Goal: Transaction & Acquisition: Purchase product/service

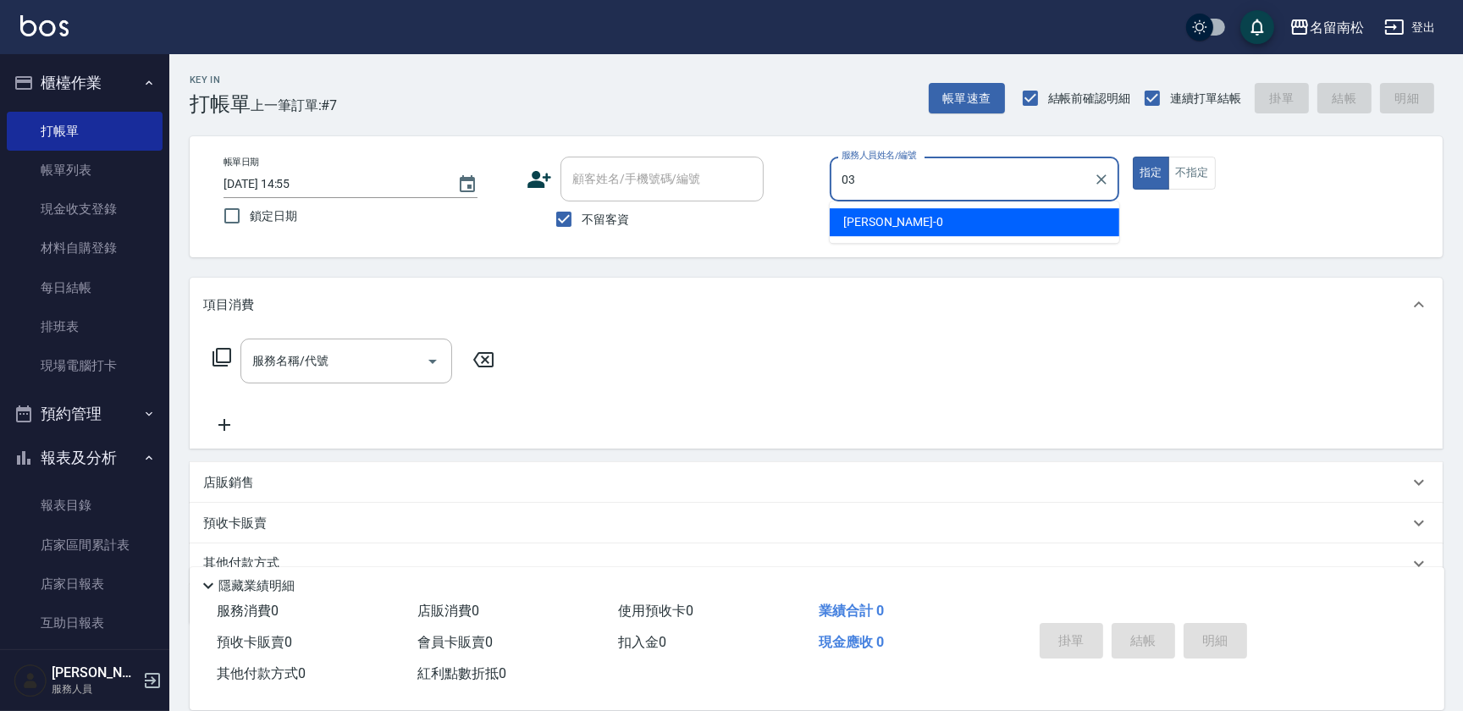
type input "[PERSON_NAME]-03"
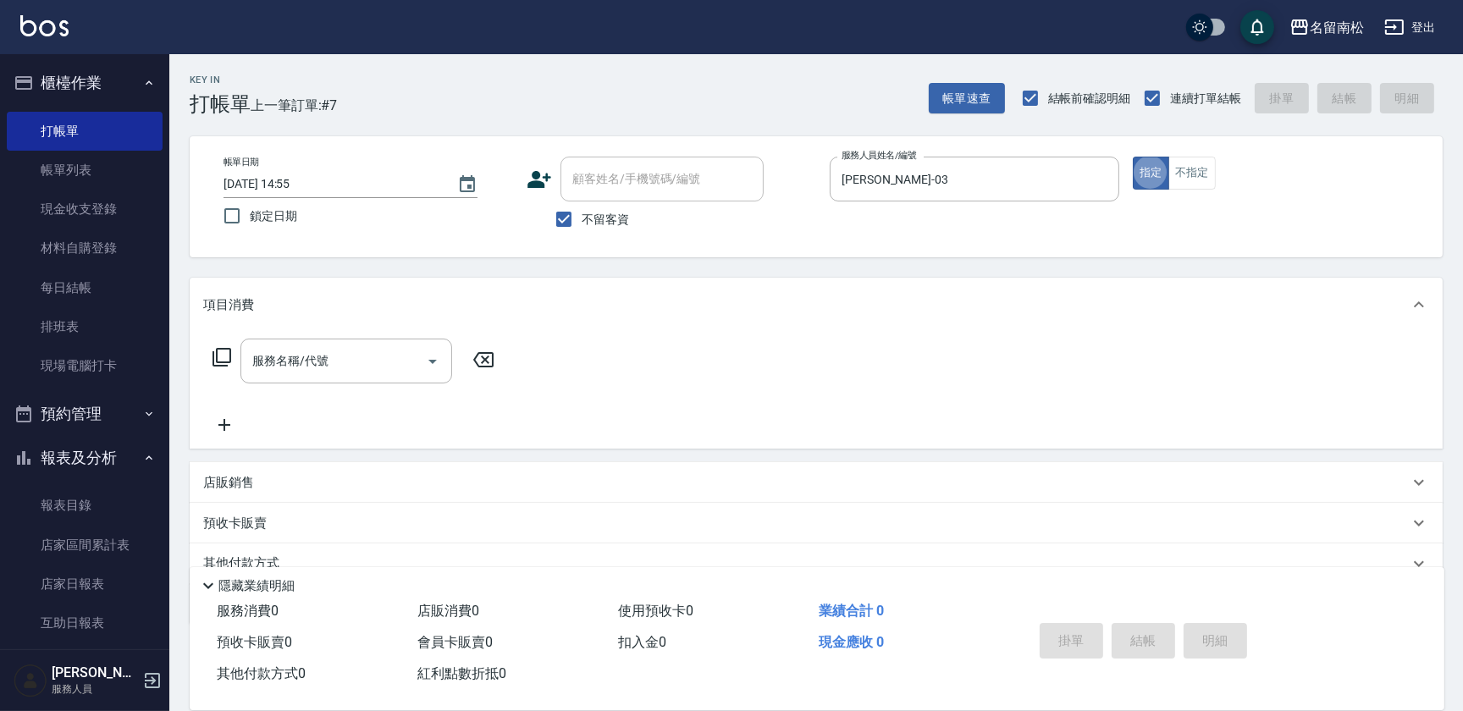
type button "true"
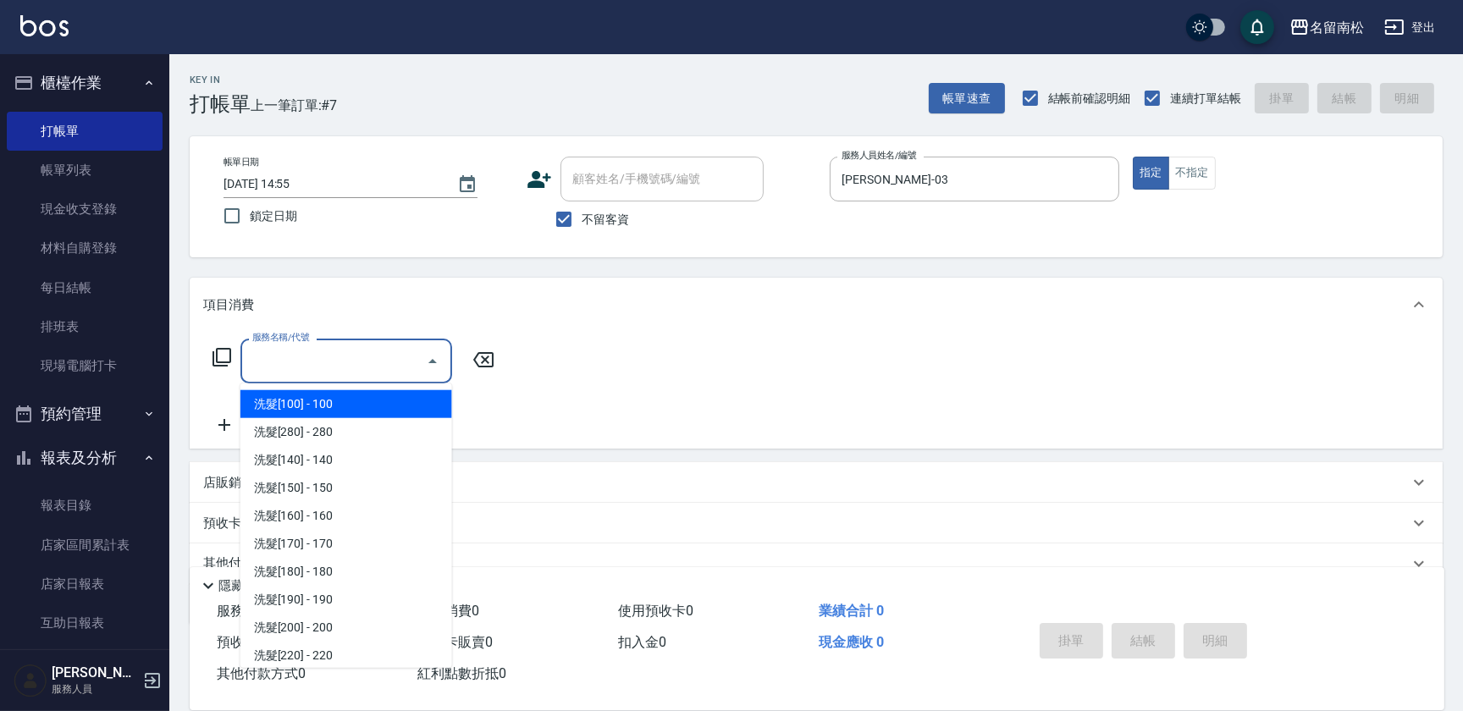
click at [318, 351] on input "服務名稱/代號" at bounding box center [333, 361] width 171 height 30
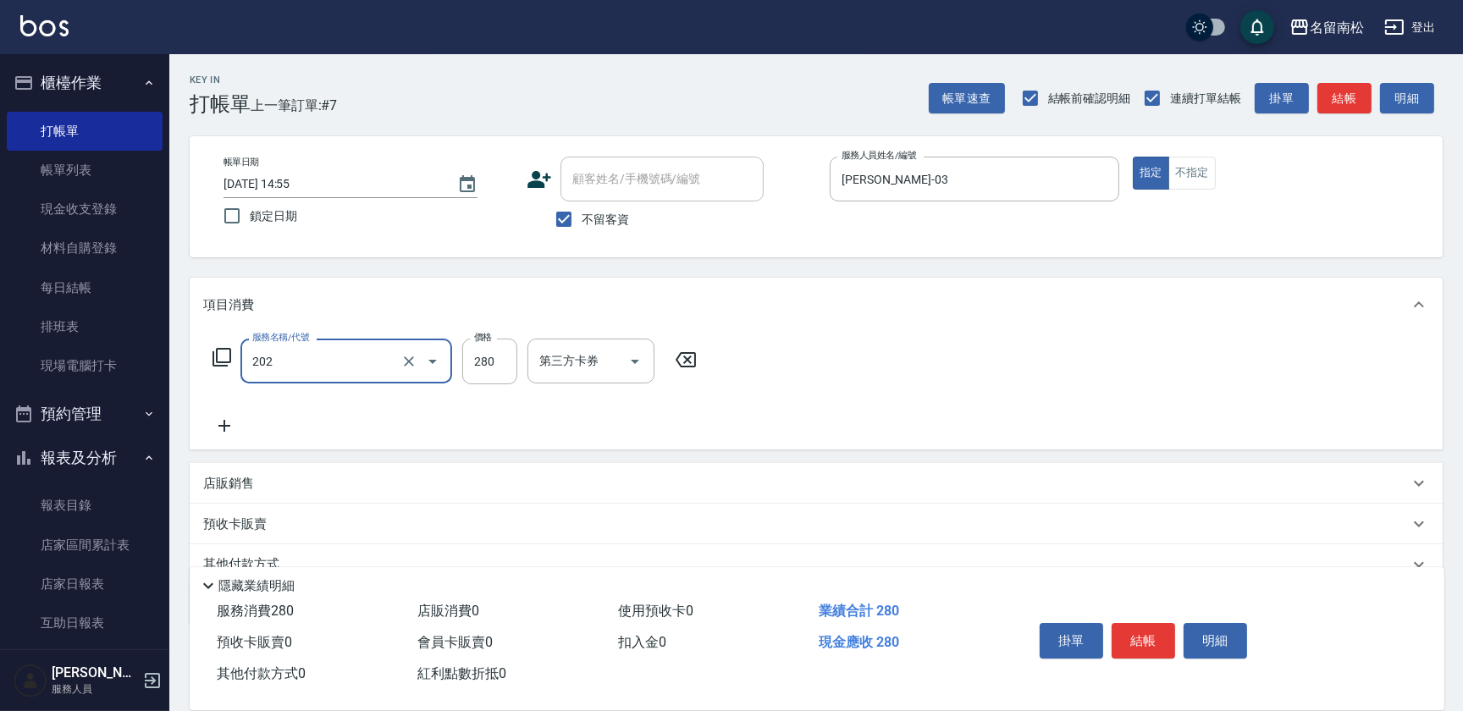
type input "洗髮[280](202)"
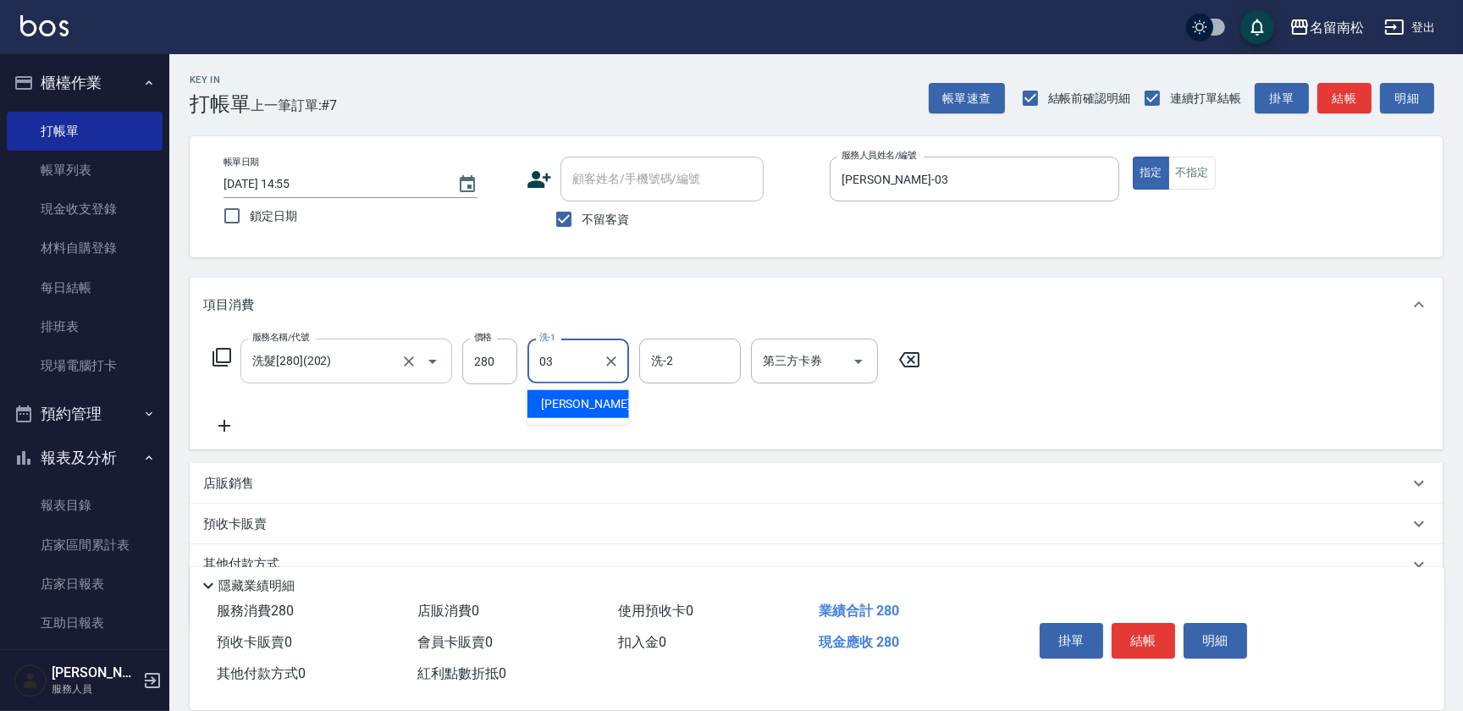
type input "[PERSON_NAME]-03"
click at [607, 363] on icon "Clear" at bounding box center [611, 361] width 17 height 17
type input "[PERSON_NAME]-28"
click at [227, 428] on icon at bounding box center [224, 426] width 42 height 20
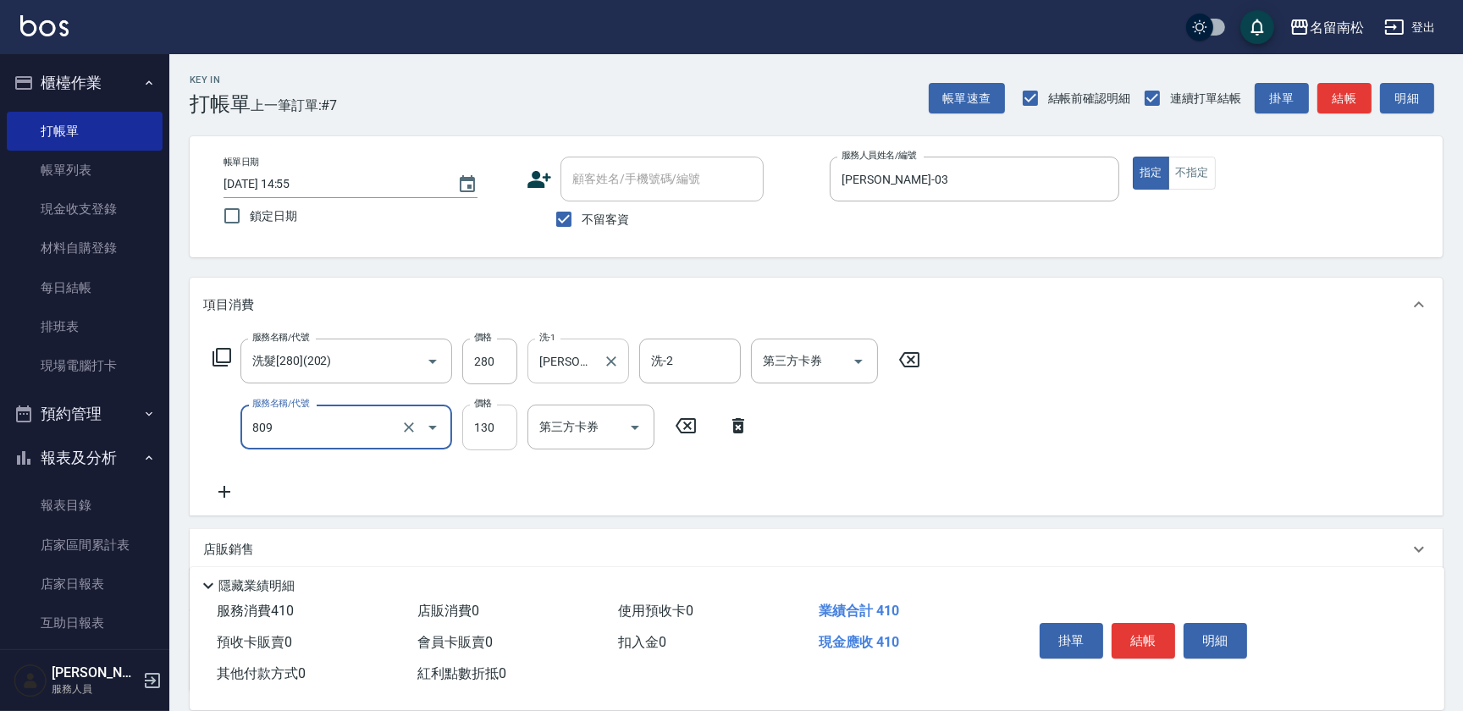
type input "單梳(809)"
click at [505, 448] on input "130" at bounding box center [489, 428] width 55 height 46
type input "100"
click at [1141, 637] on button "結帳" at bounding box center [1144, 641] width 64 height 36
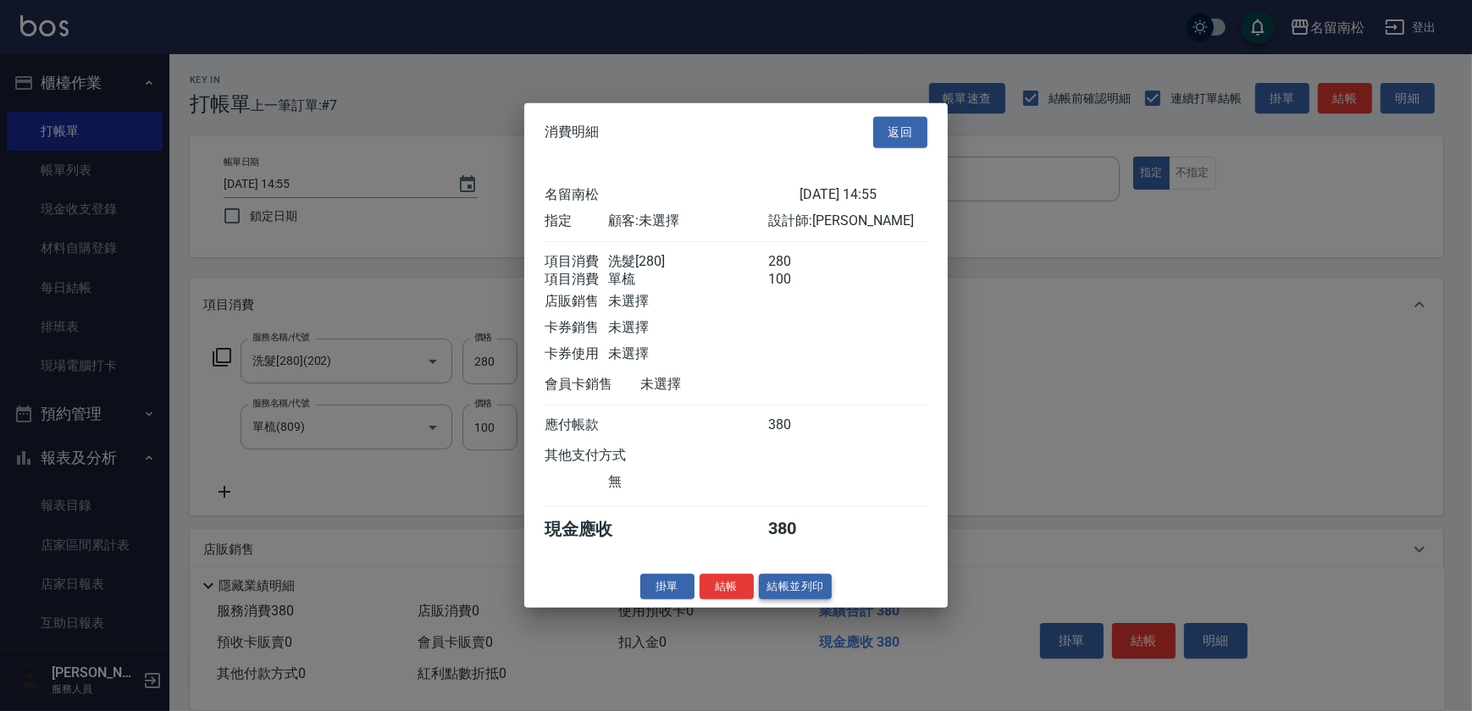
click at [798, 595] on button "結帳並列印" at bounding box center [796, 586] width 74 height 26
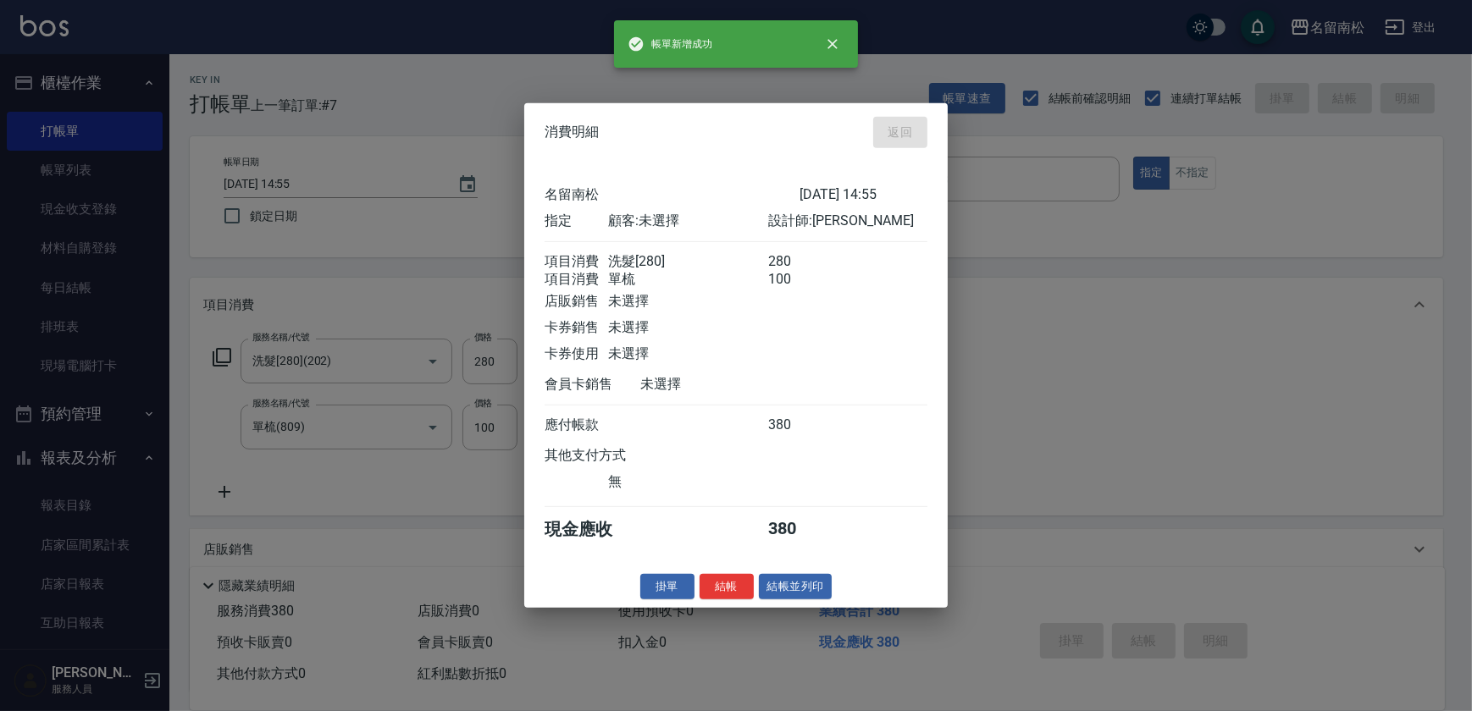
type input "[DATE] 15:56"
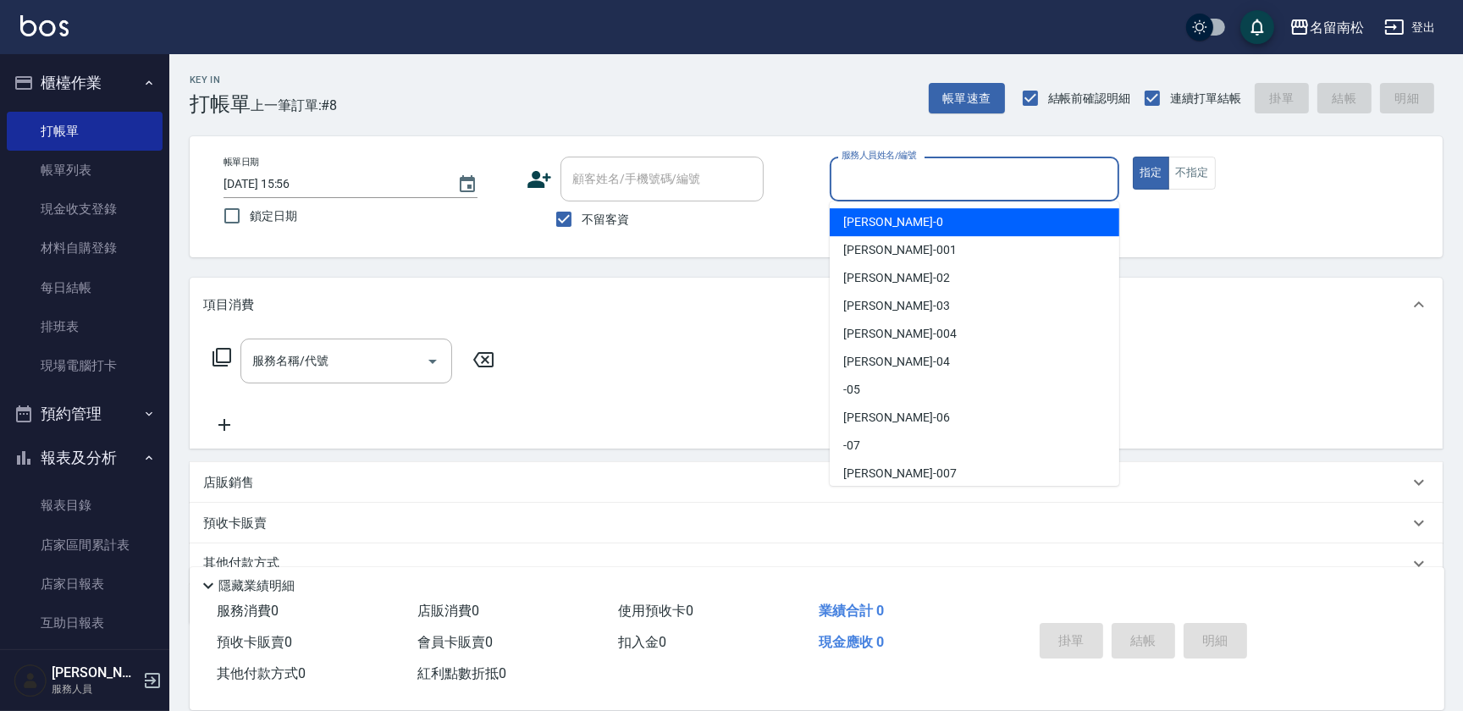
click at [996, 184] on input "服務人員姓名/編號" at bounding box center [974, 179] width 274 height 30
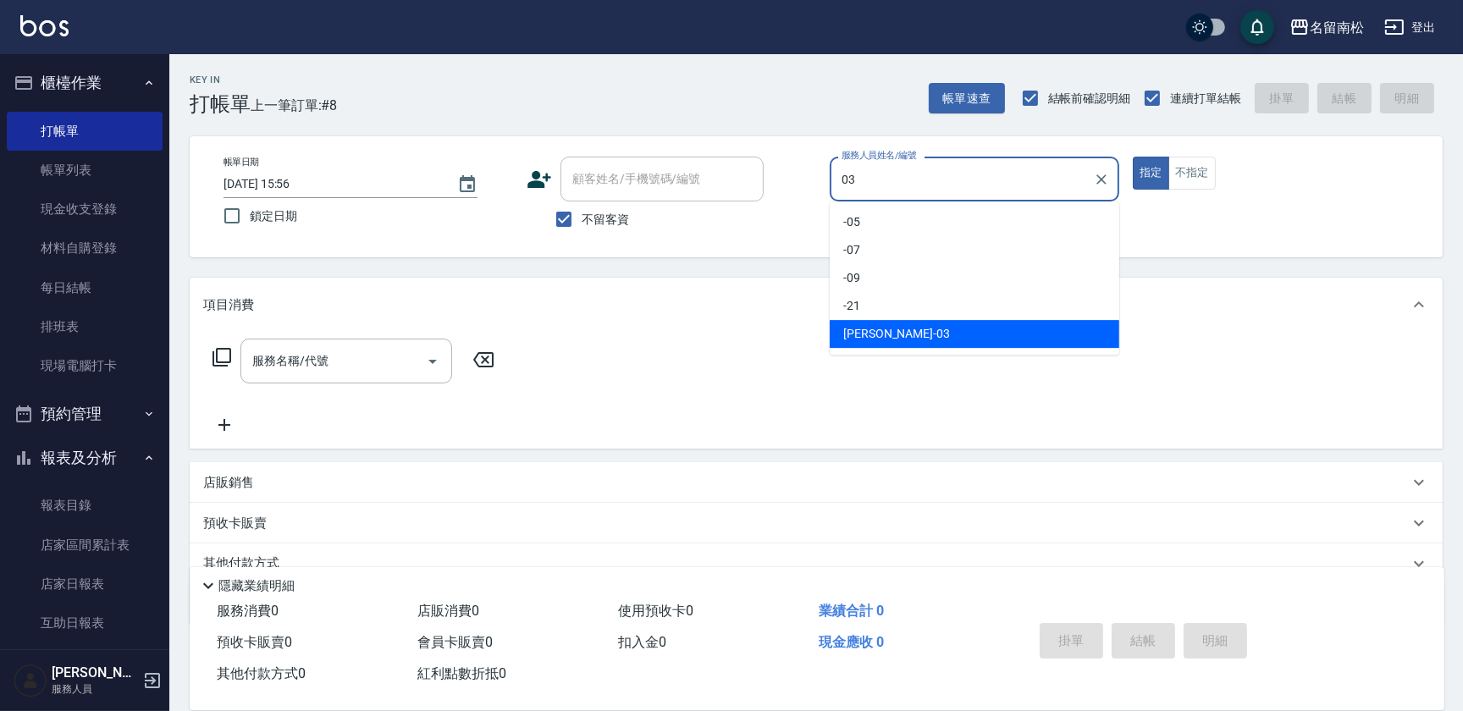
type input "[PERSON_NAME]-03"
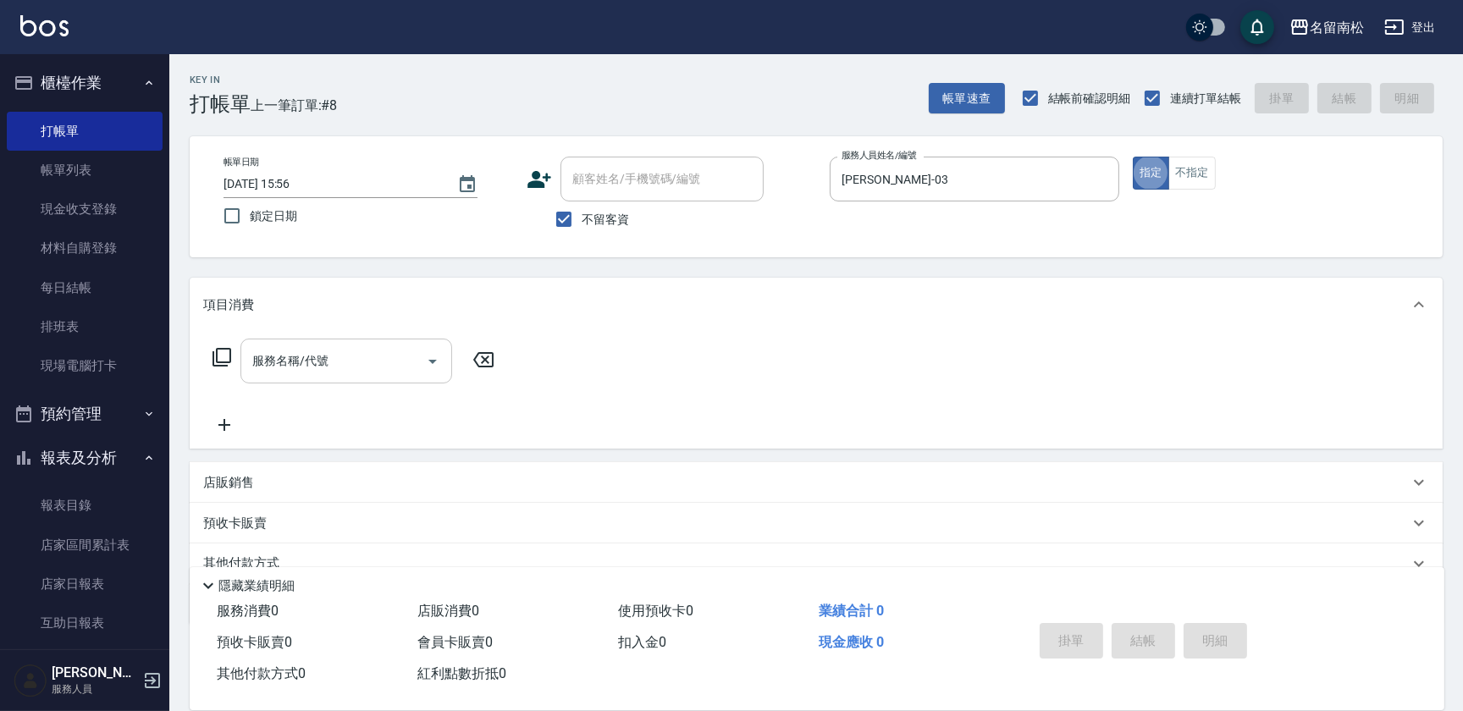
click at [318, 373] on input "服務名稱/代號" at bounding box center [333, 361] width 171 height 30
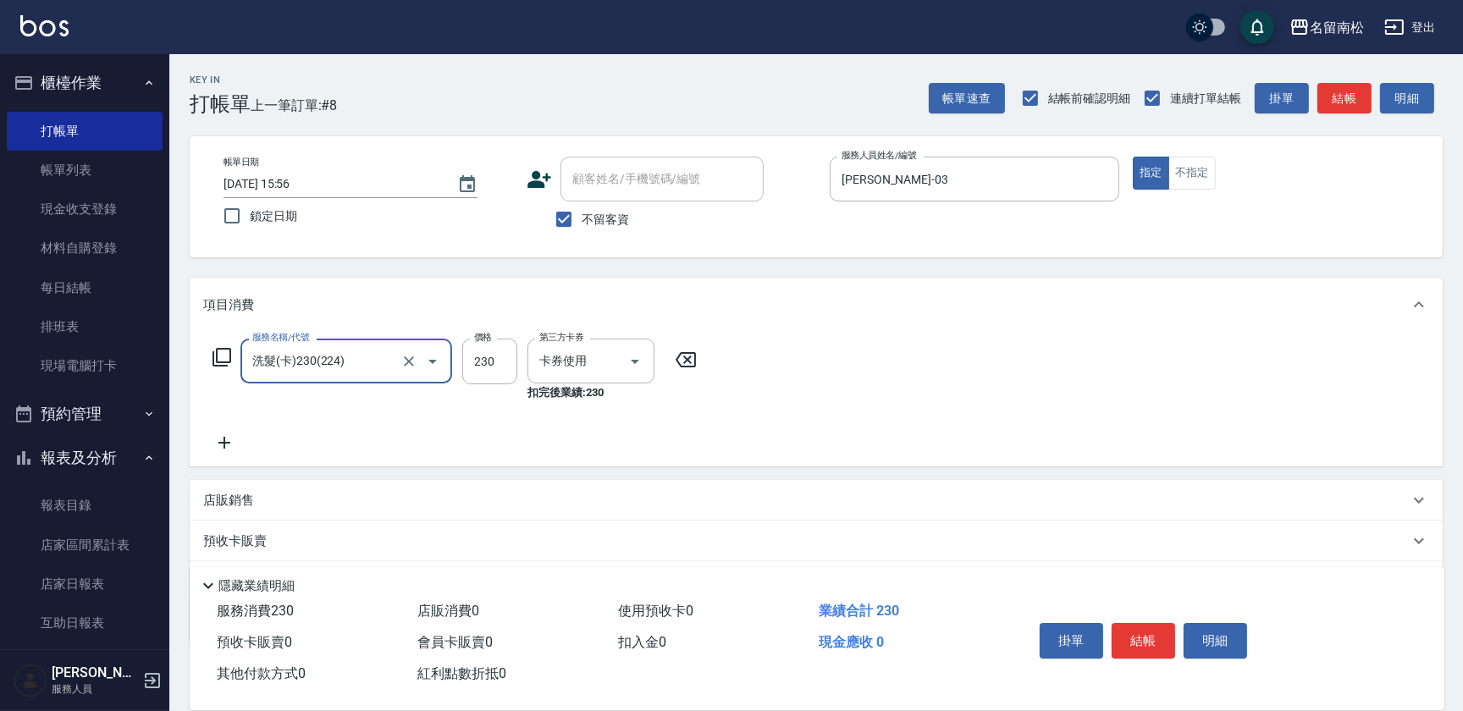
type input "洗髮(卡)230(224)"
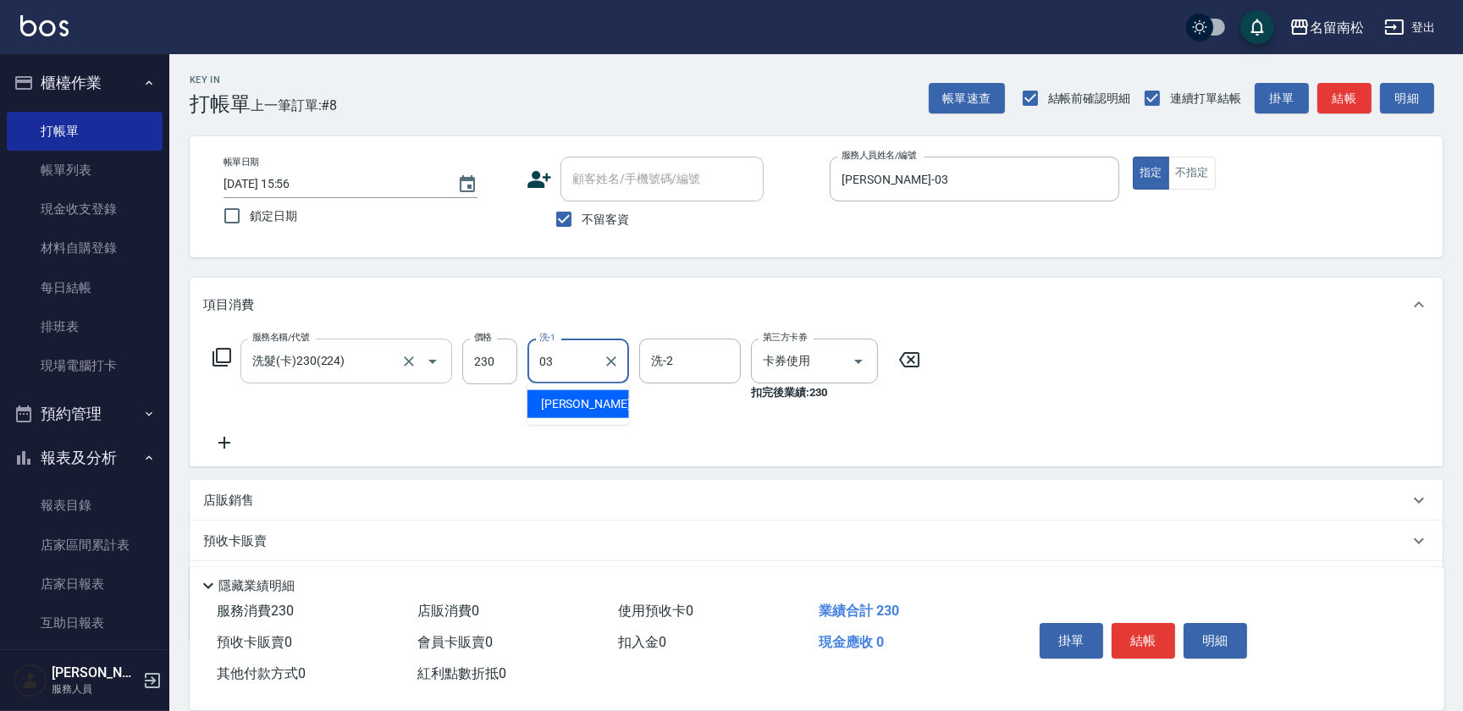
type input "[PERSON_NAME]-03"
click at [1135, 638] on button "結帳" at bounding box center [1144, 641] width 64 height 36
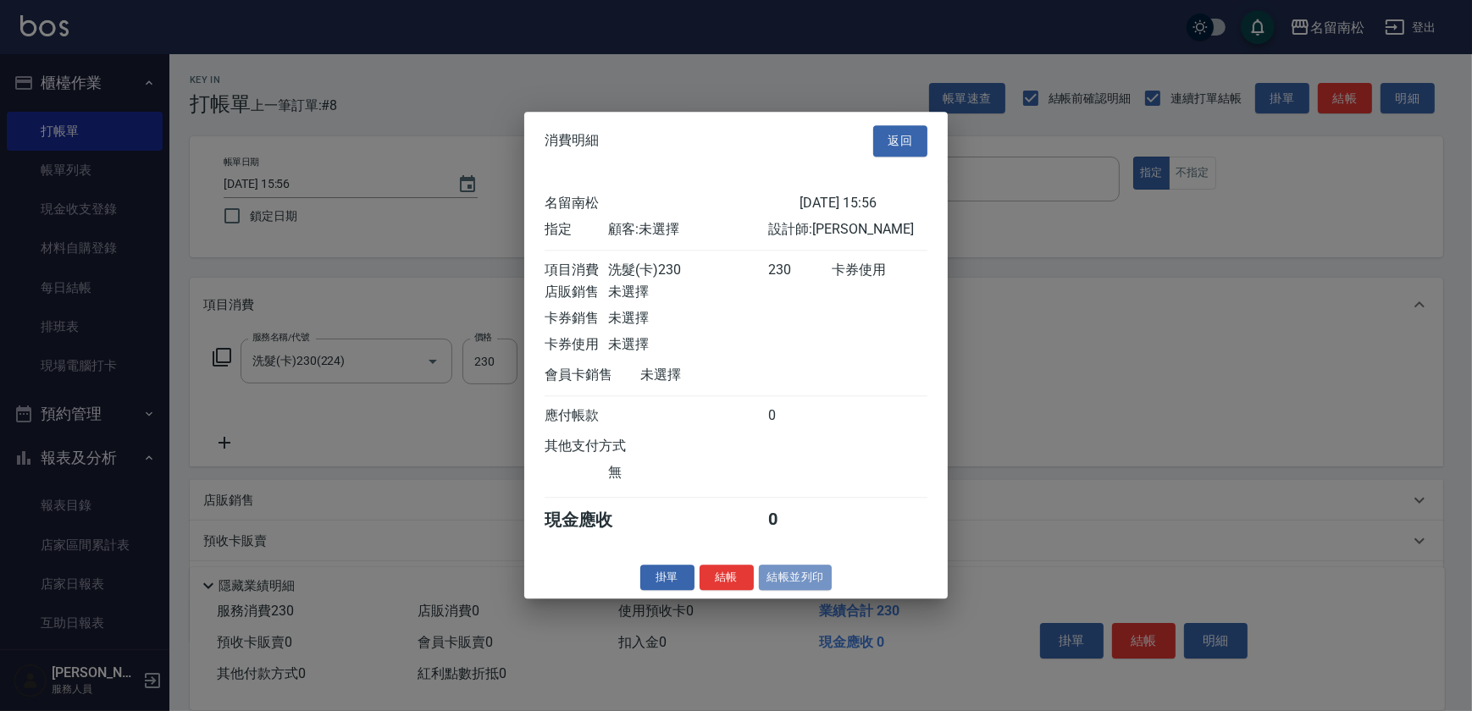
click at [785, 584] on button "結帳並列印" at bounding box center [796, 578] width 74 height 26
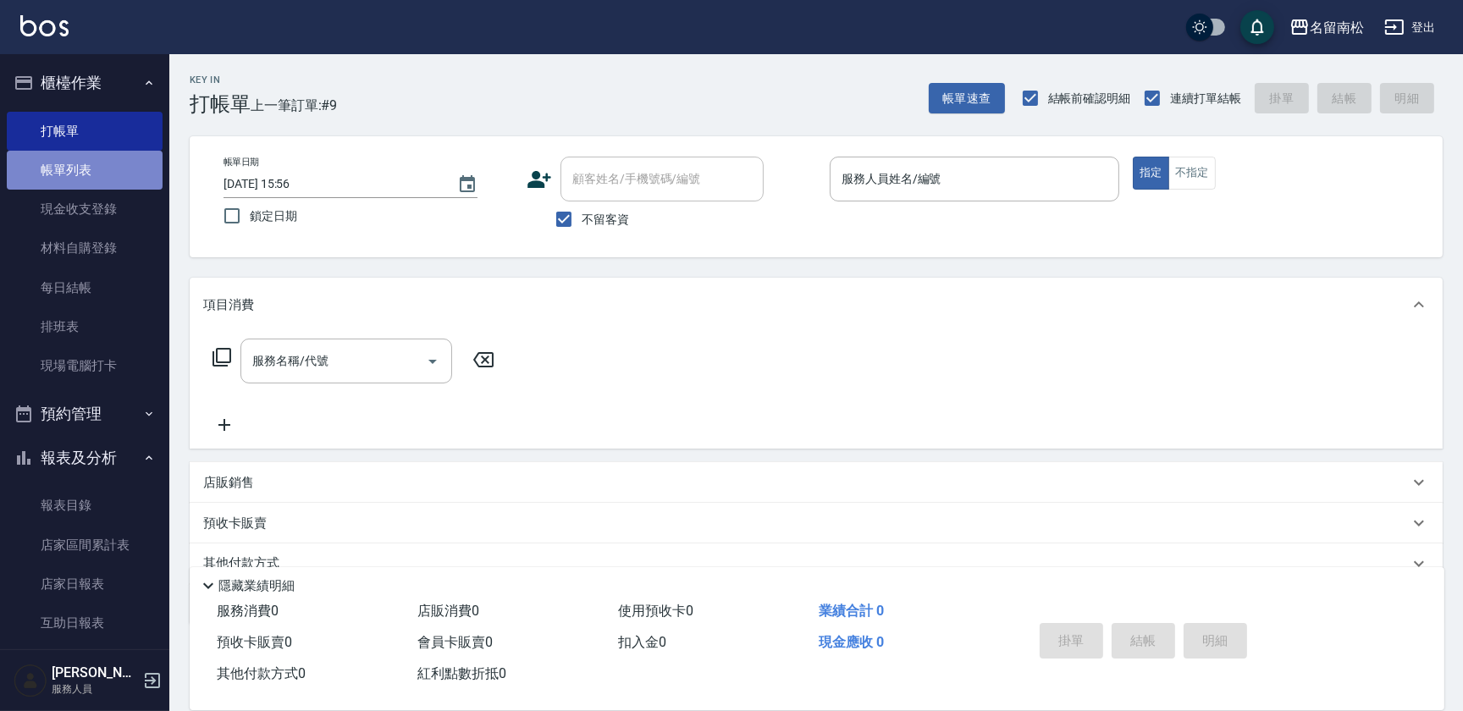
click at [105, 173] on link "帳單列表" at bounding box center [85, 170] width 156 height 39
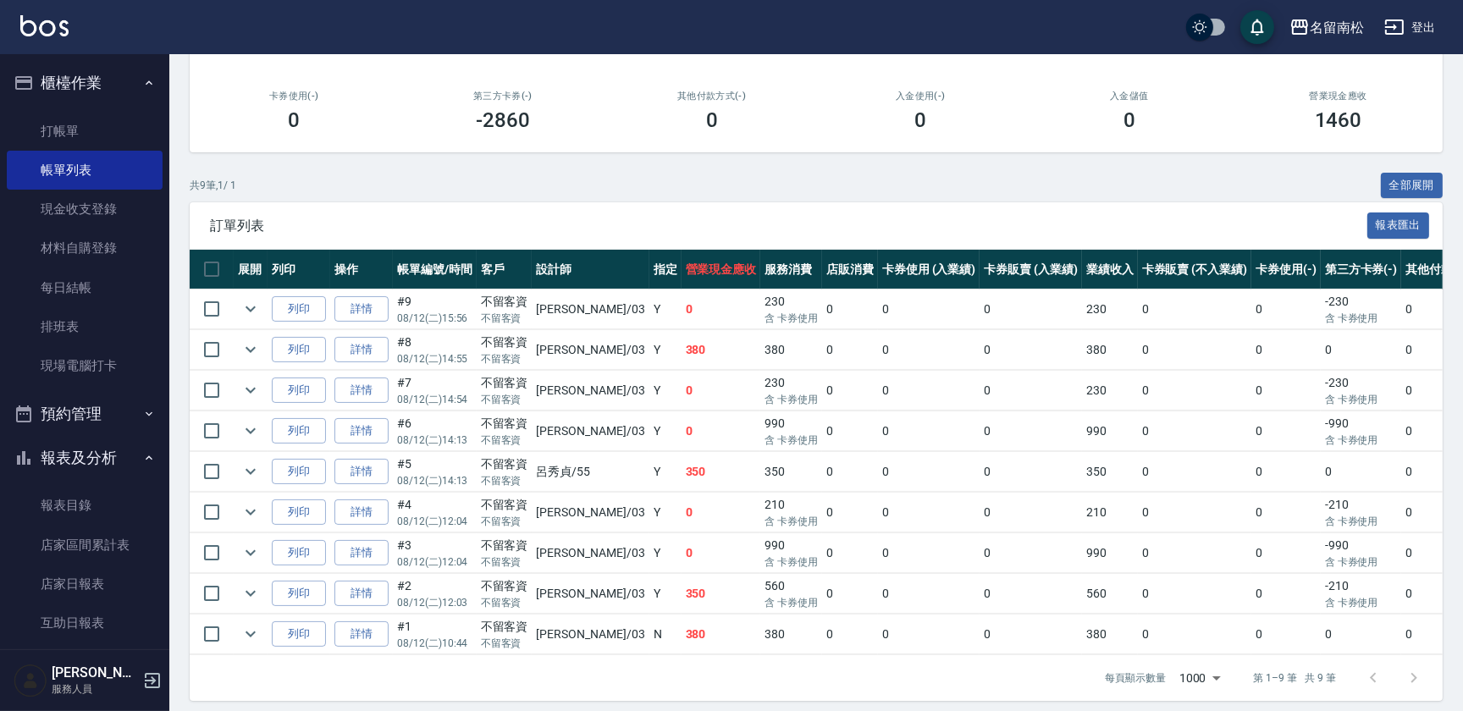
scroll to position [240, 0]
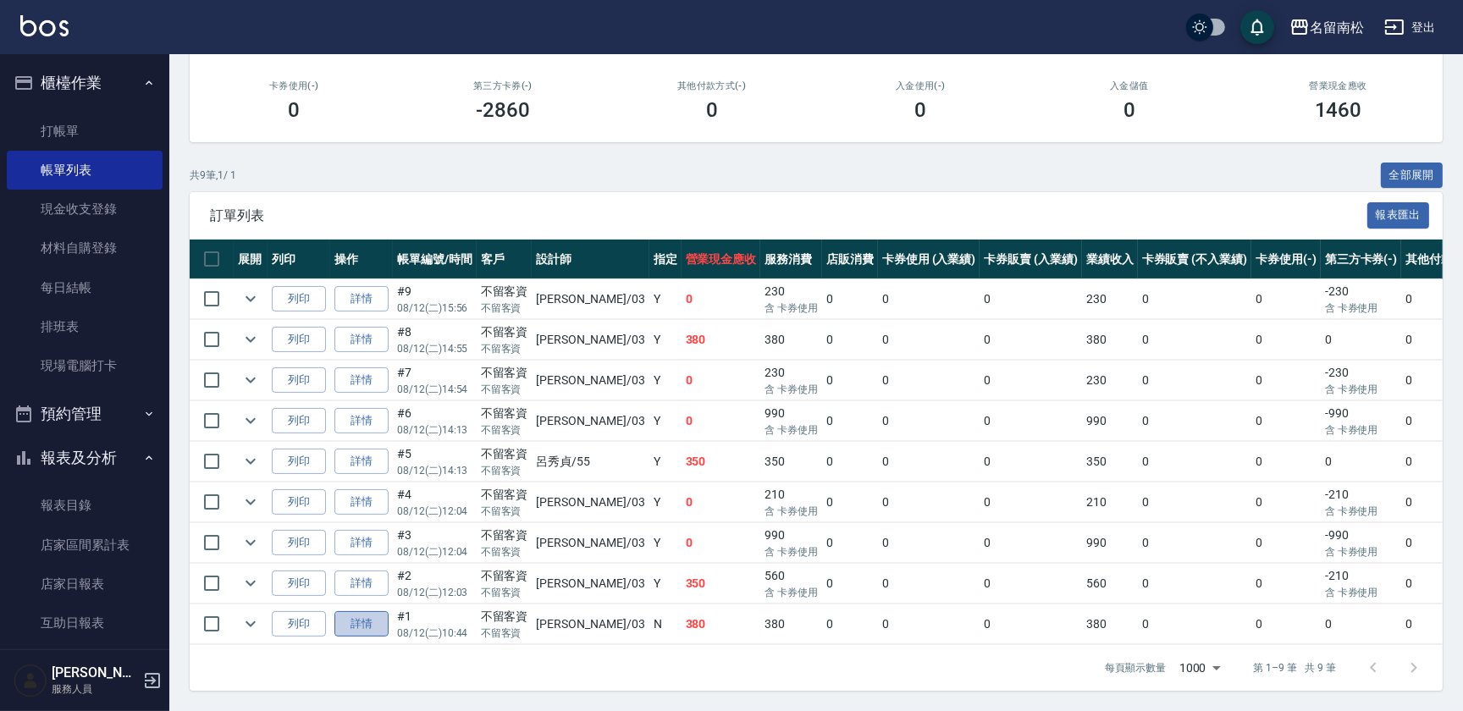
click at [361, 617] on link "詳情" at bounding box center [361, 624] width 54 height 26
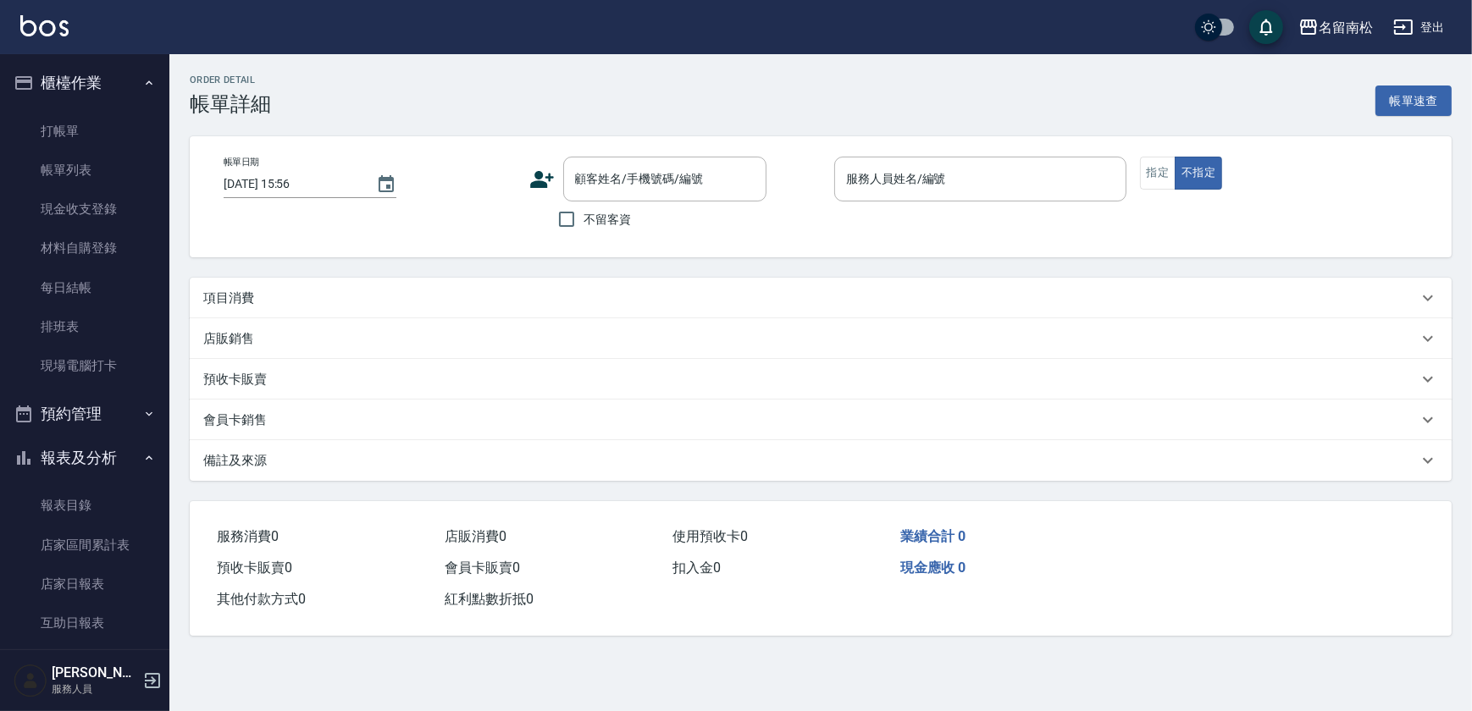
type input "[DATE] 10:44"
checkbox input "true"
type input "[PERSON_NAME]-03"
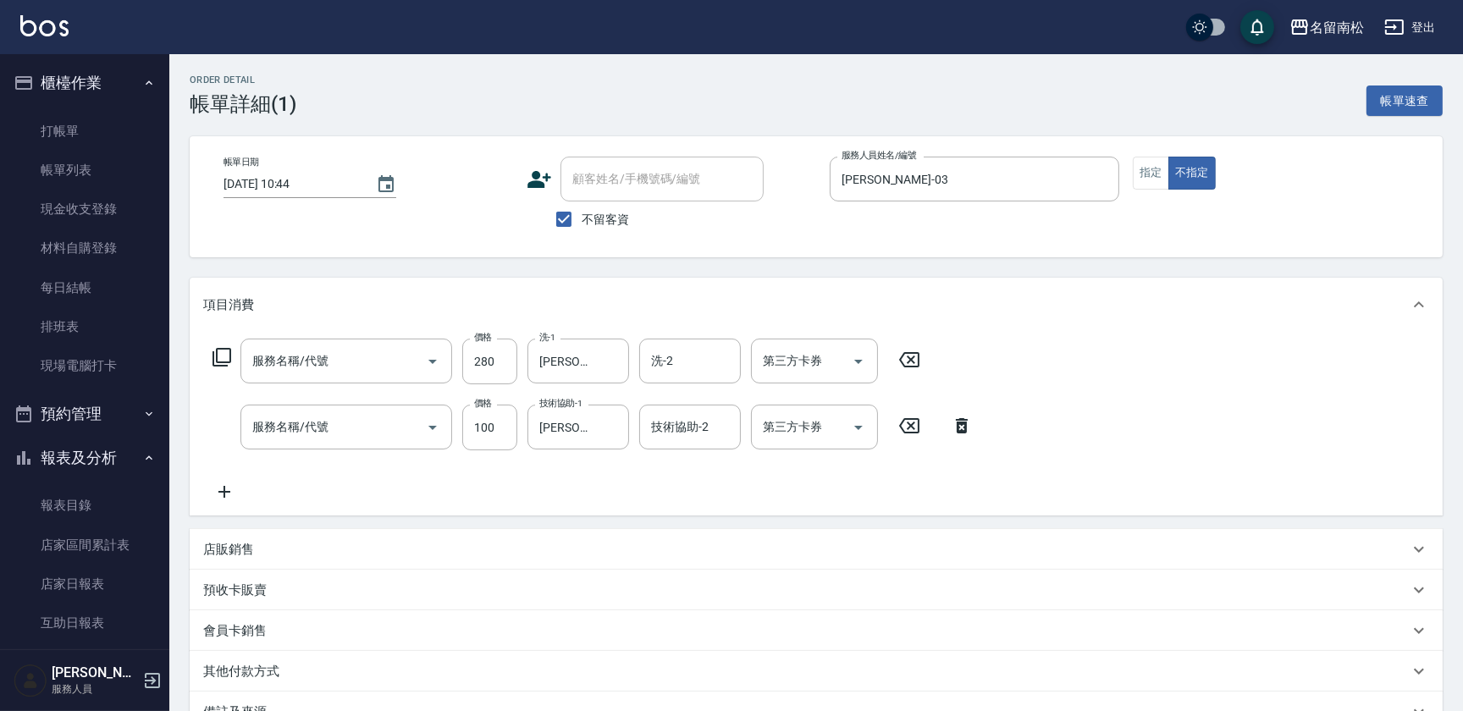
type input "洗髮[280](202)"
type input "[PERSON_NAME].玻酸.晶膜.水療(619)"
click at [227, 492] on icon at bounding box center [224, 492] width 12 height 12
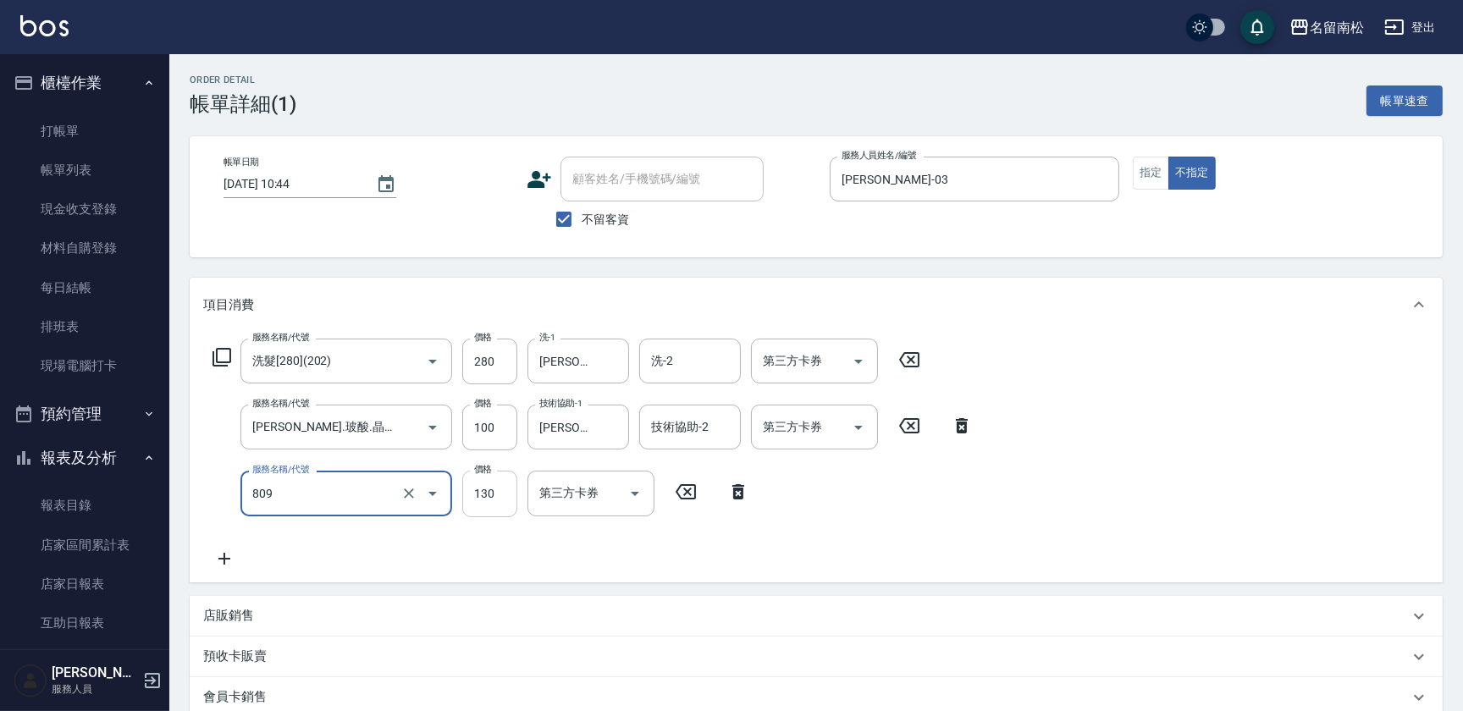
type input "單梳(809)"
click at [489, 511] on input "130" at bounding box center [489, 494] width 55 height 46
type input "100"
drag, startPoint x: 1384, startPoint y: 542, endPoint x: 1397, endPoint y: 533, distance: 16.4
click at [1384, 542] on div "服務名稱/代號 洗髮[280](202) 服務名稱/代號 價格 280 價格 洗-1 [PERSON_NAME]-03 洗-1 洗-2 洗-2 第三方卡券 第…" at bounding box center [816, 457] width 1253 height 250
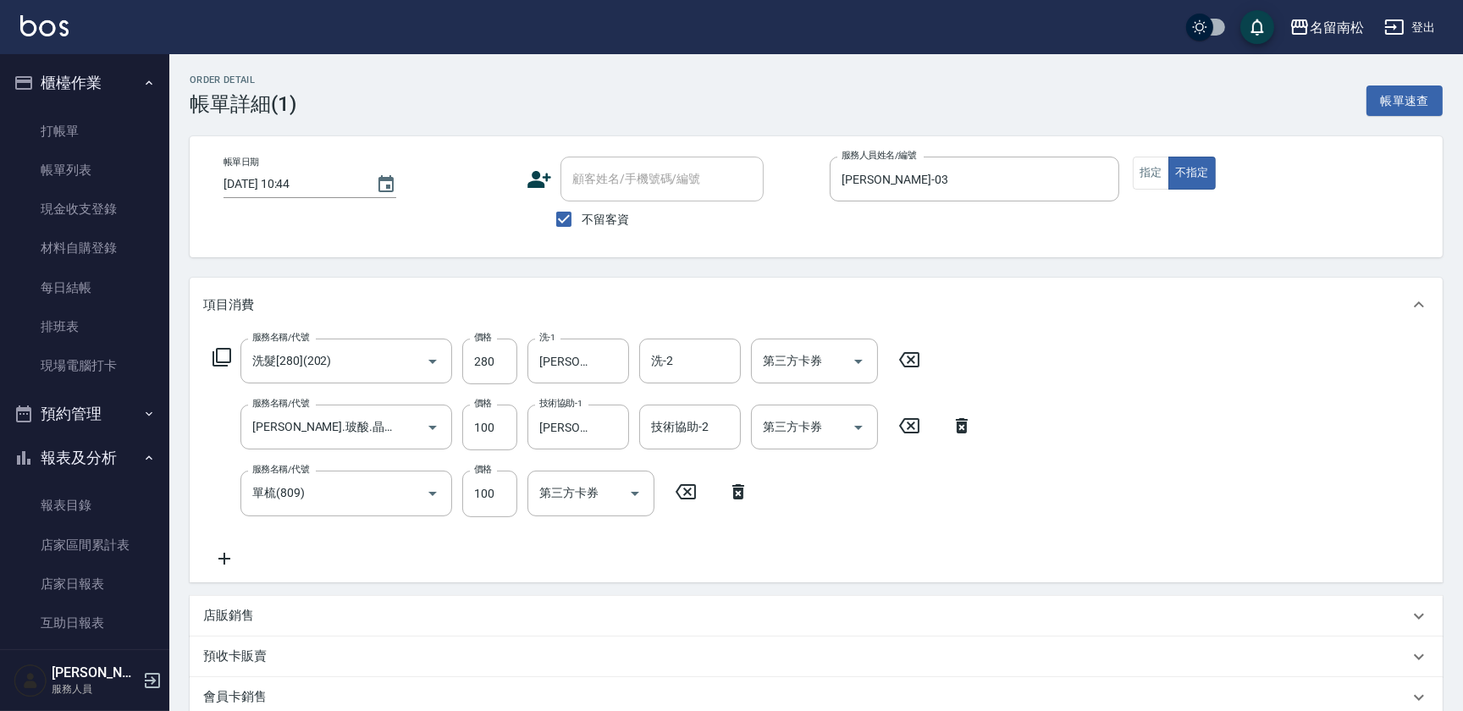
scroll to position [262, 0]
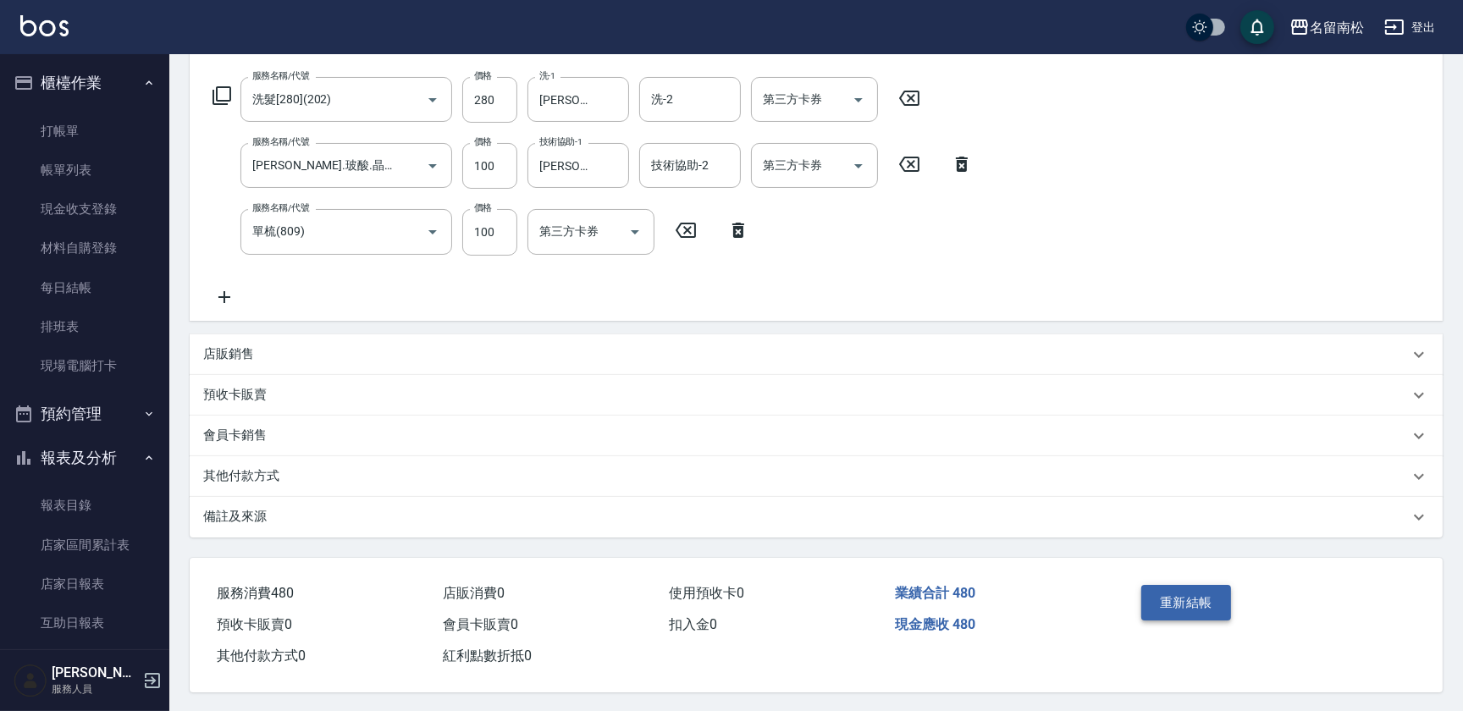
click at [1178, 605] on button "重新結帳" at bounding box center [1186, 603] width 90 height 36
